Goal: Information Seeking & Learning: Learn about a topic

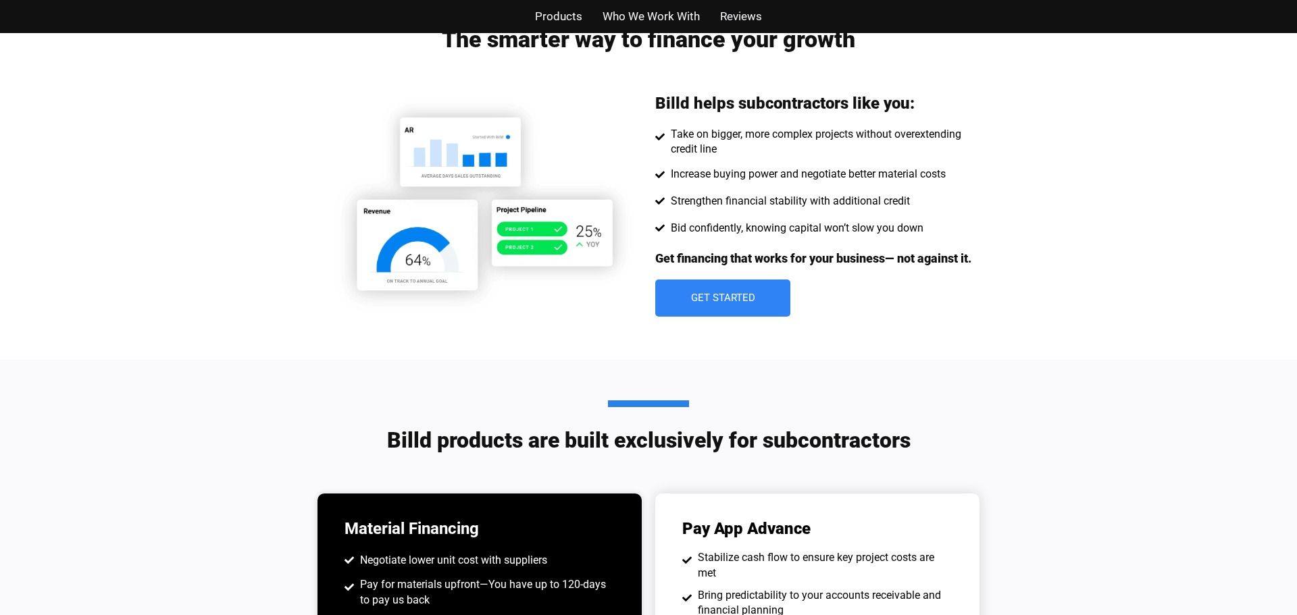
scroll to position [650, 0]
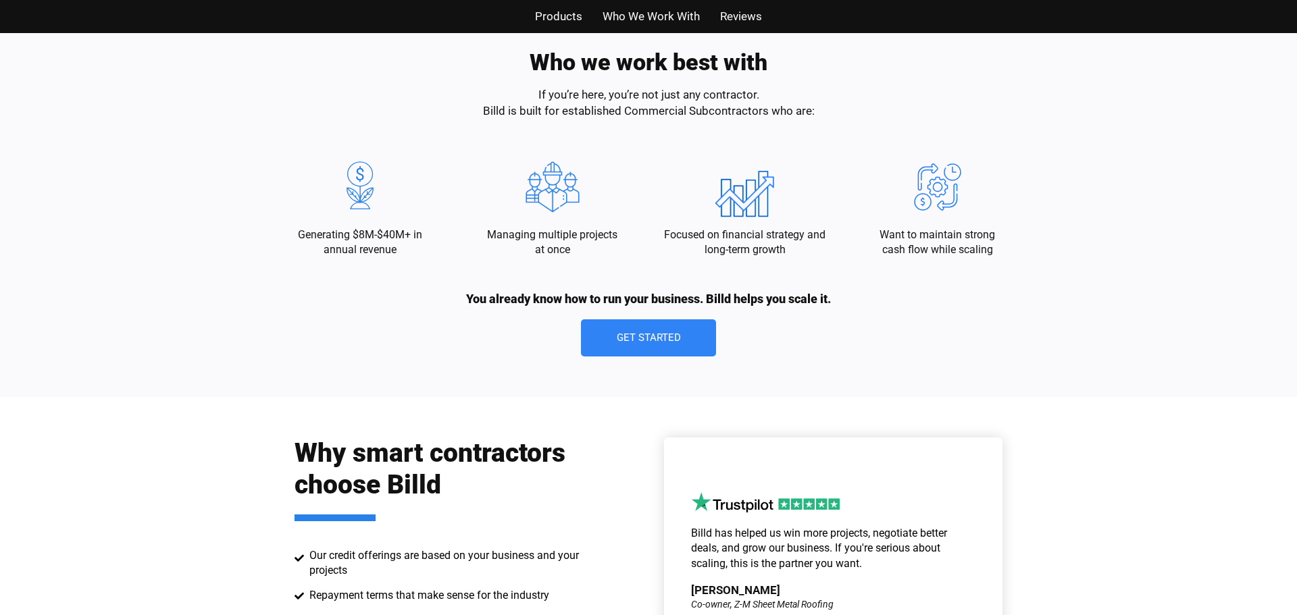
scroll to position [1725, 0]
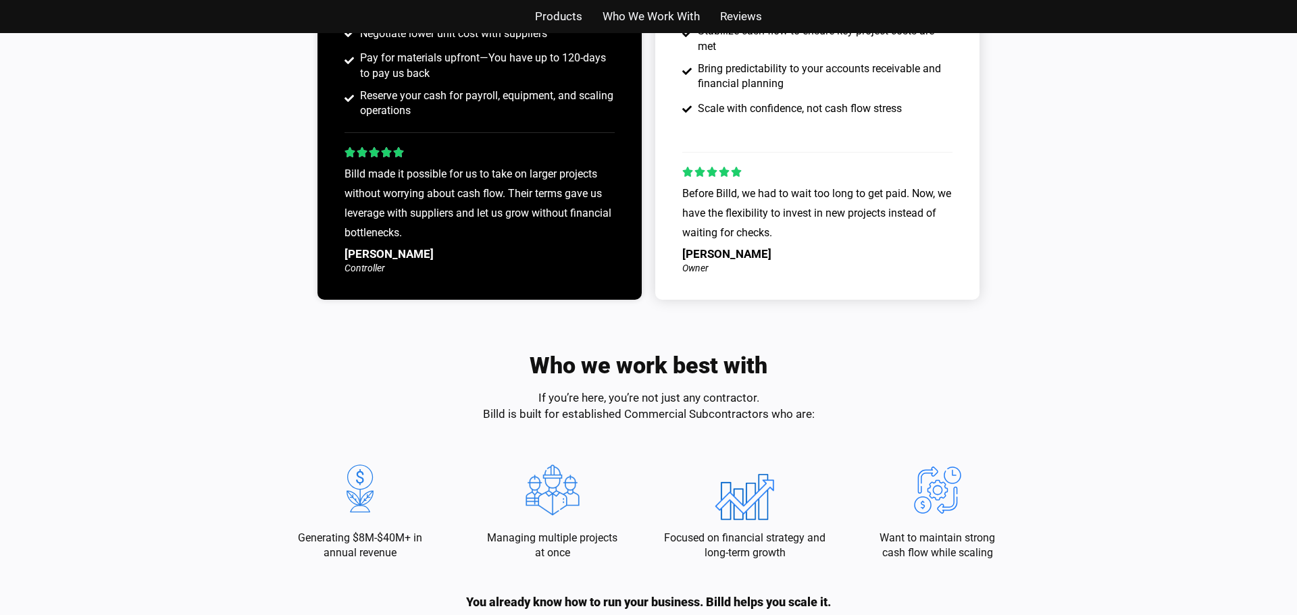
scroll to position [1392, 0]
